Goal: Check status: Check status

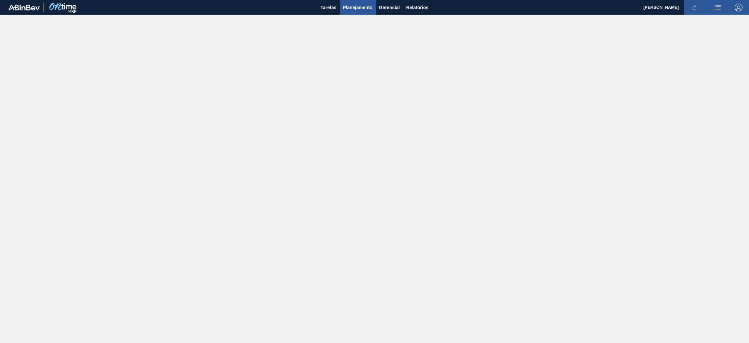
click at [356, 9] on span "Planejamento" at bounding box center [358, 8] width 30 height 8
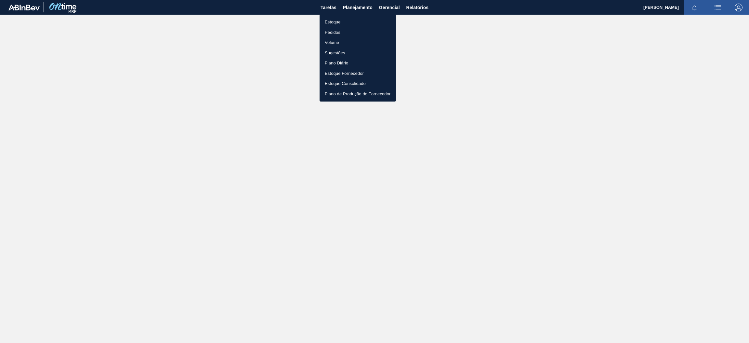
click at [350, 21] on li "Estoque" at bounding box center [358, 22] width 76 height 10
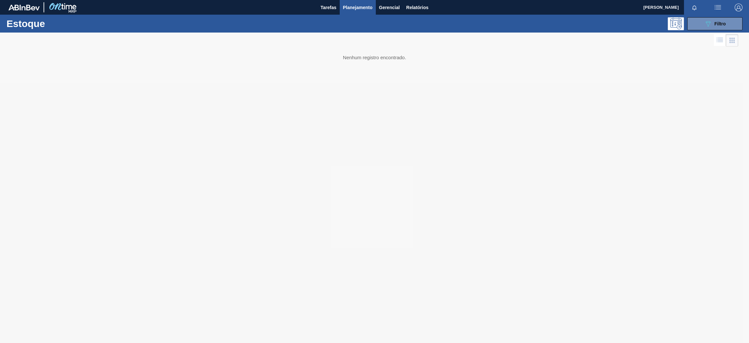
click at [686, 25] on div "089F7B8B-B2A5-4AFE-B5C0-19BA573D28AC Filtro" at bounding box center [715, 23] width 62 height 13
click at [699, 24] on button "089F7B8B-B2A5-4AFE-B5C0-19BA573D28AC Filtro" at bounding box center [715, 23] width 55 height 13
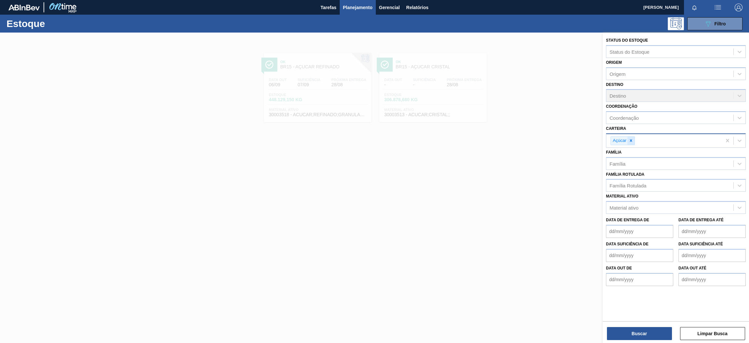
click at [630, 138] on icon at bounding box center [631, 140] width 5 height 5
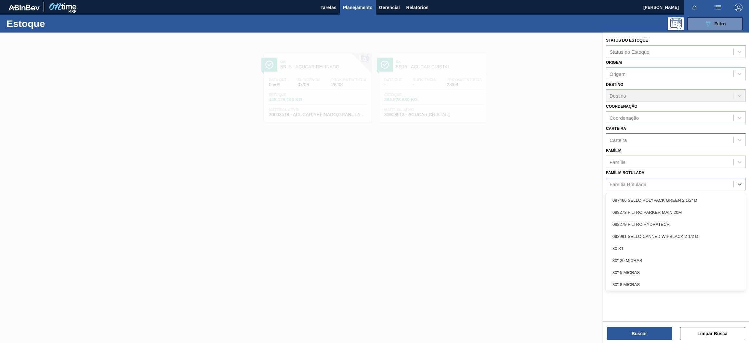
click at [642, 181] on div "Família Rotulada" at bounding box center [628, 184] width 37 height 6
paste Rotulada "30017830"
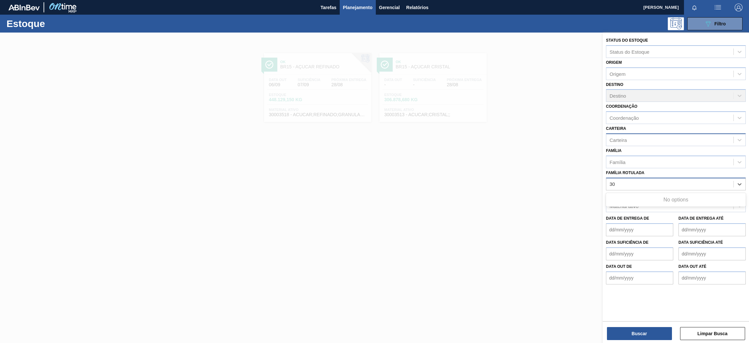
type Rotulada "3"
click at [651, 172] on div "Família Rotulada Família Rotulada" at bounding box center [676, 179] width 140 height 22
click at [647, 207] on div "Material ativo" at bounding box center [670, 205] width 127 height 9
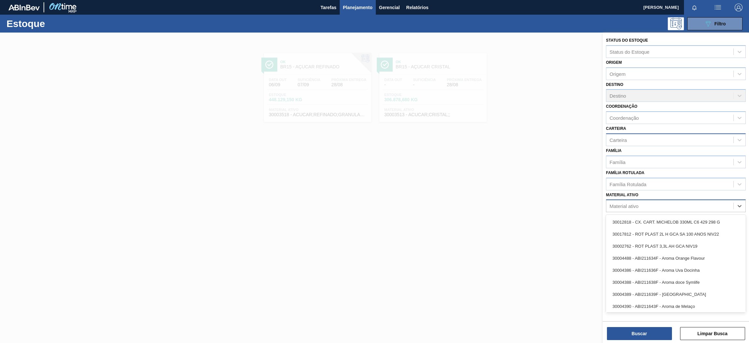
paste ativo "30017830"
type ativo "30017830"
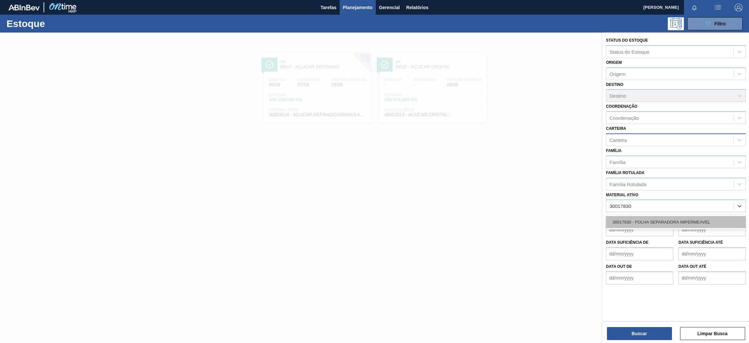
click at [652, 223] on div "30017830 - FOLHA SEPARADORA IMPERMEAVEL" at bounding box center [676, 222] width 140 height 12
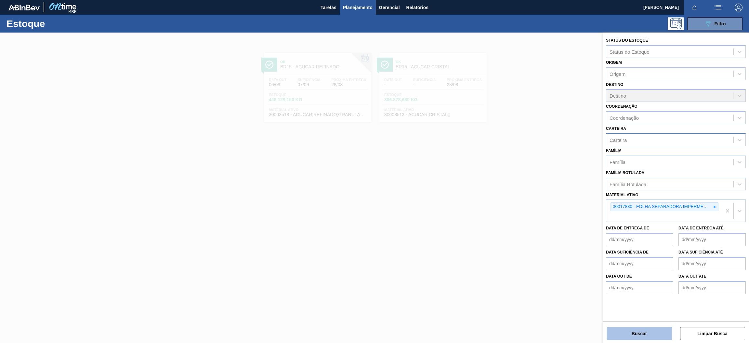
click at [654, 337] on button "Buscar" at bounding box center [639, 333] width 65 height 13
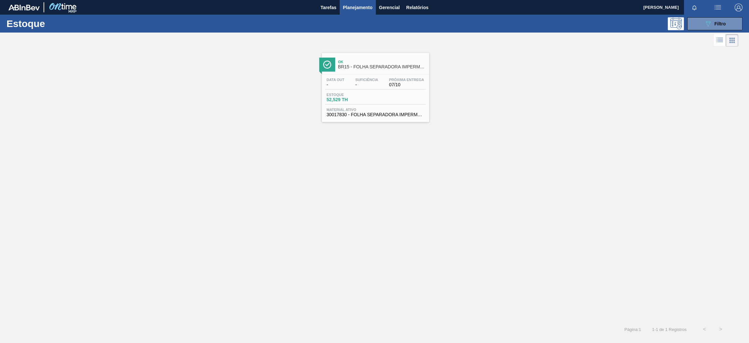
click at [378, 84] on span "-" at bounding box center [366, 84] width 23 height 5
